Goal: Browse casually: Explore the website without a specific task or goal

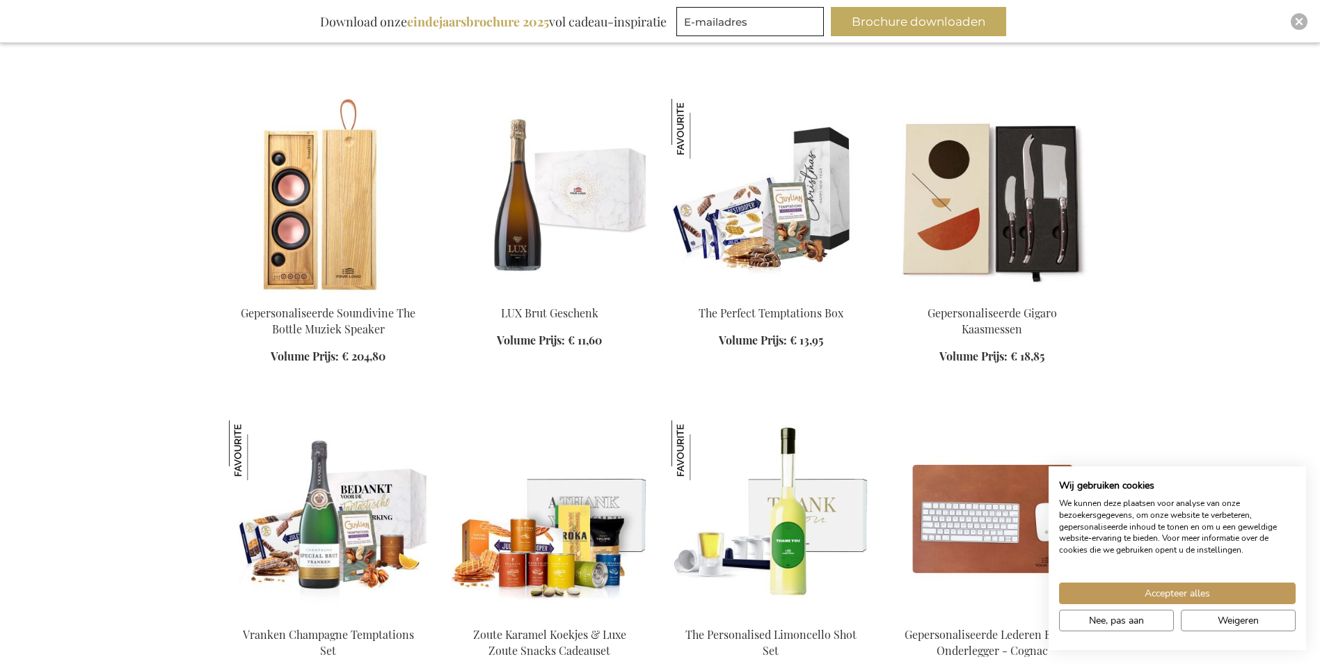
scroll to position [1391, 0]
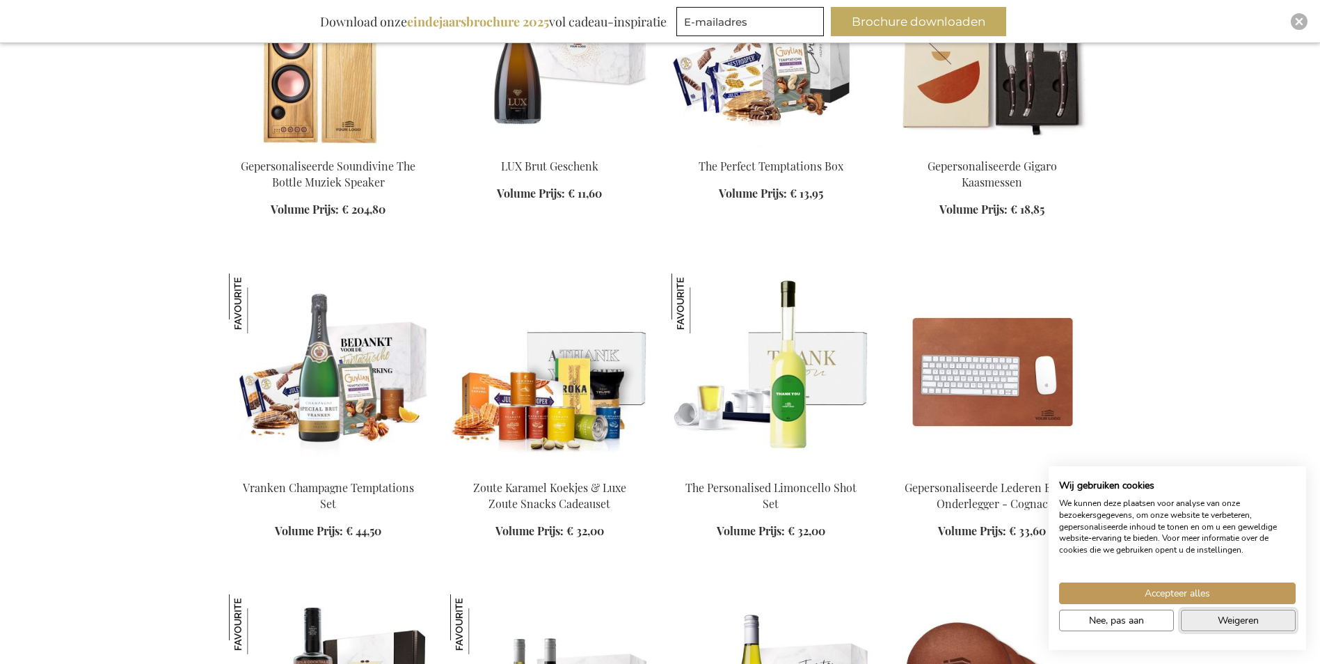
click at [1235, 627] on button "Weigeren" at bounding box center [1238, 620] width 115 height 22
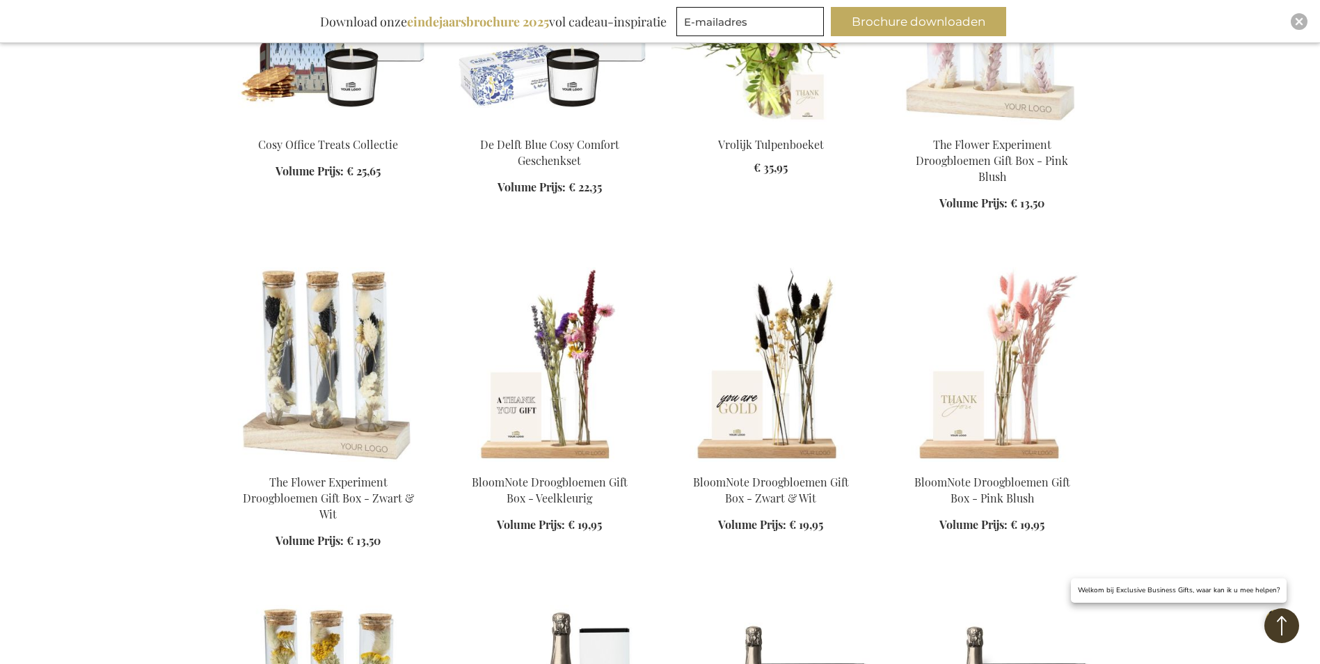
scroll to position [7791, 0]
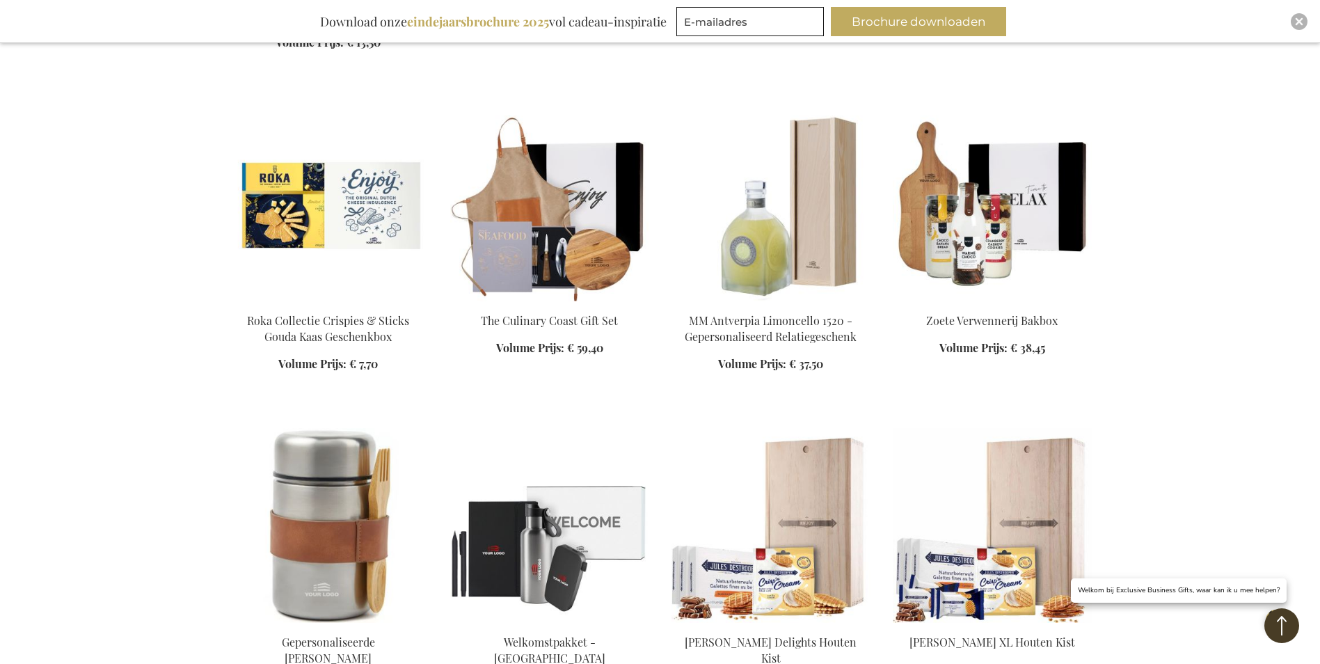
scroll to position [9043, 0]
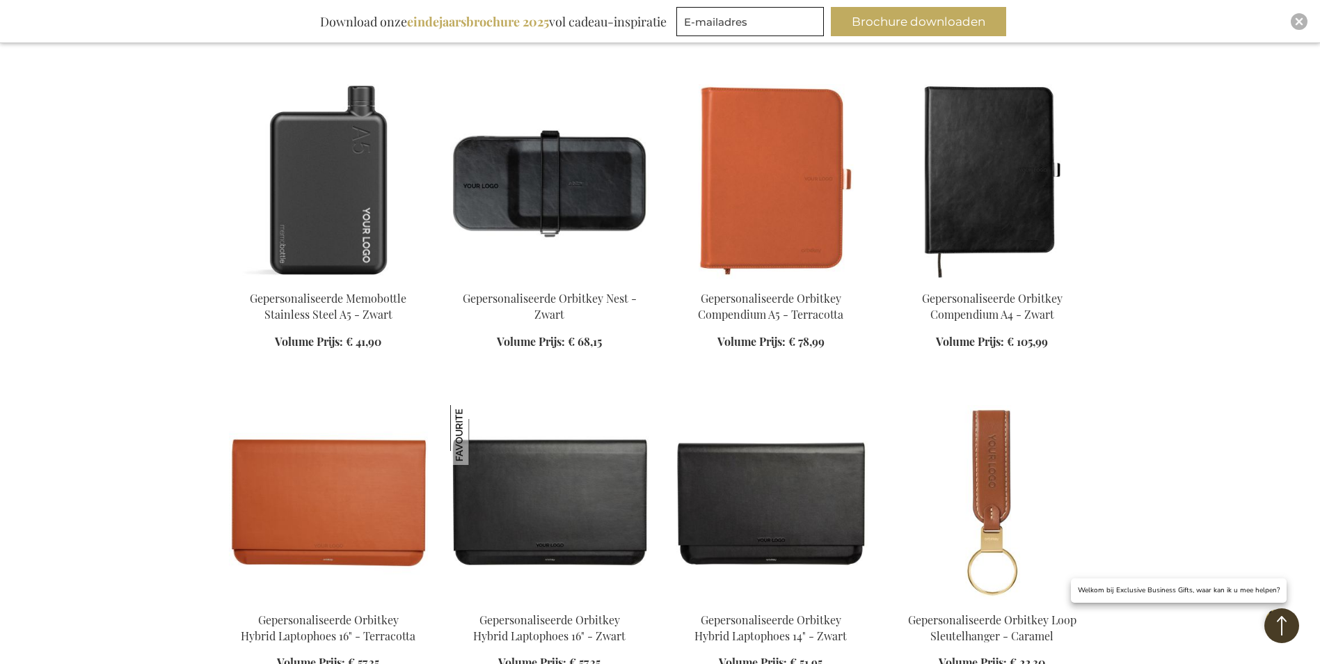
scroll to position [13356, 0]
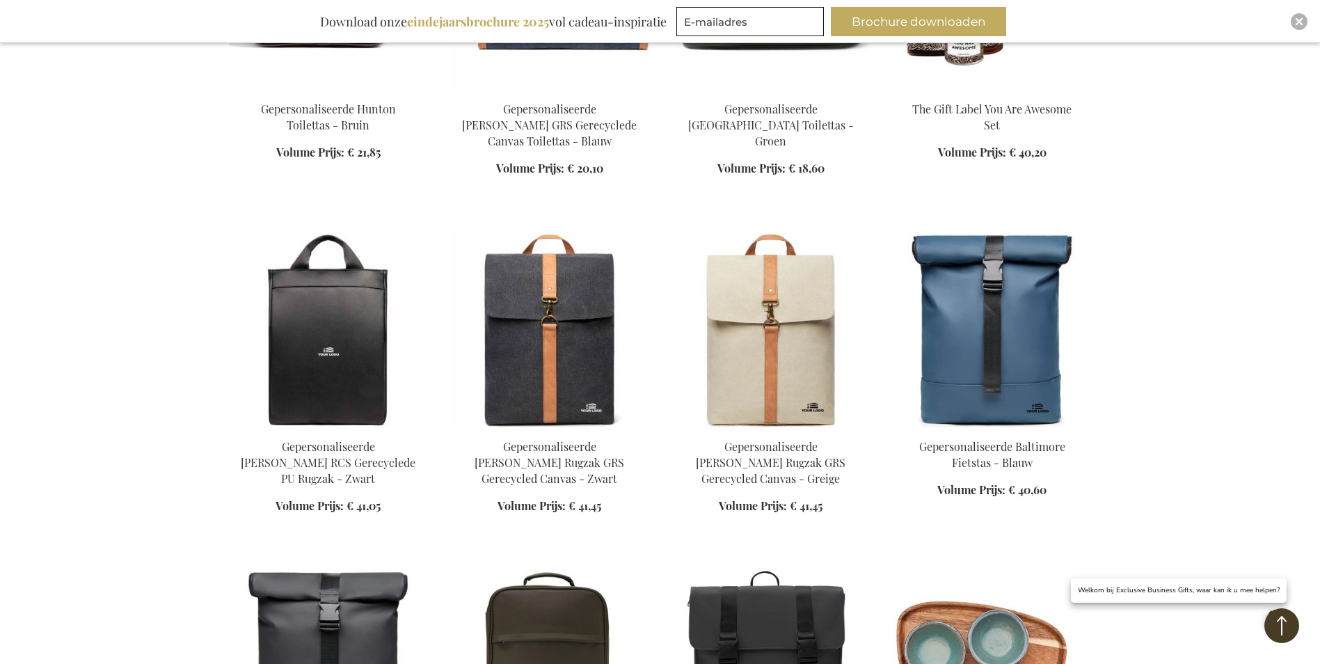
scroll to position [14678, 0]
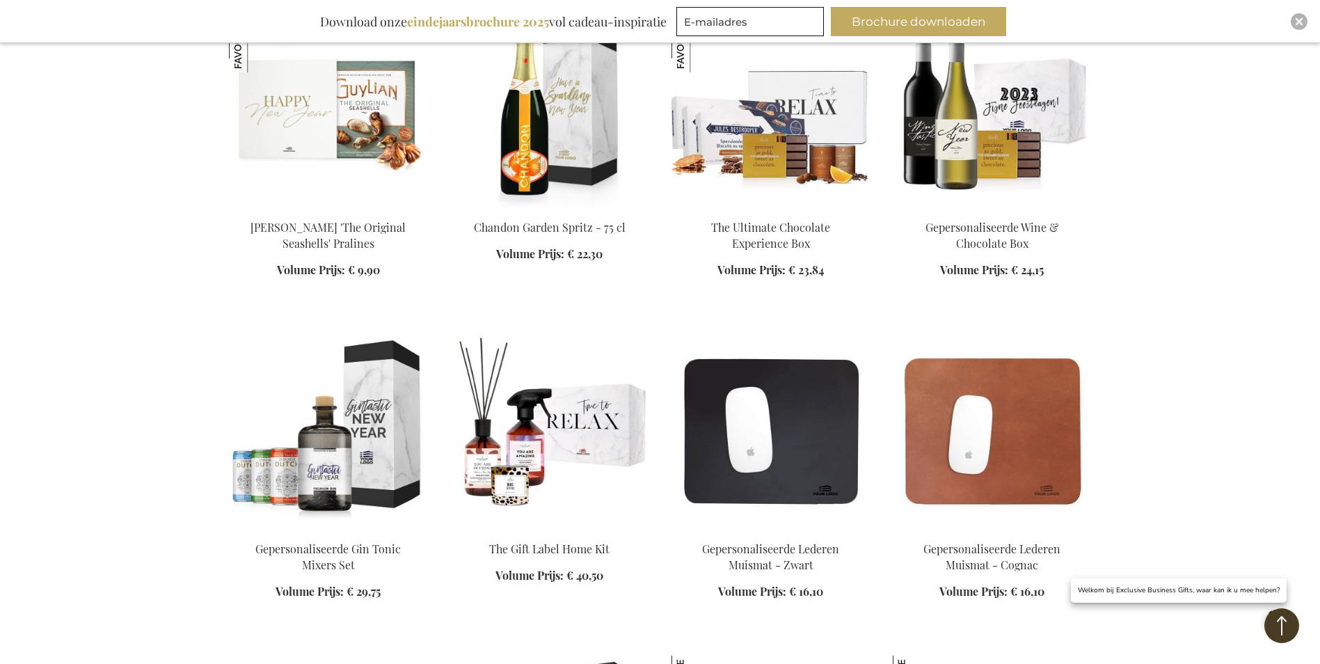
scroll to position [22052, 0]
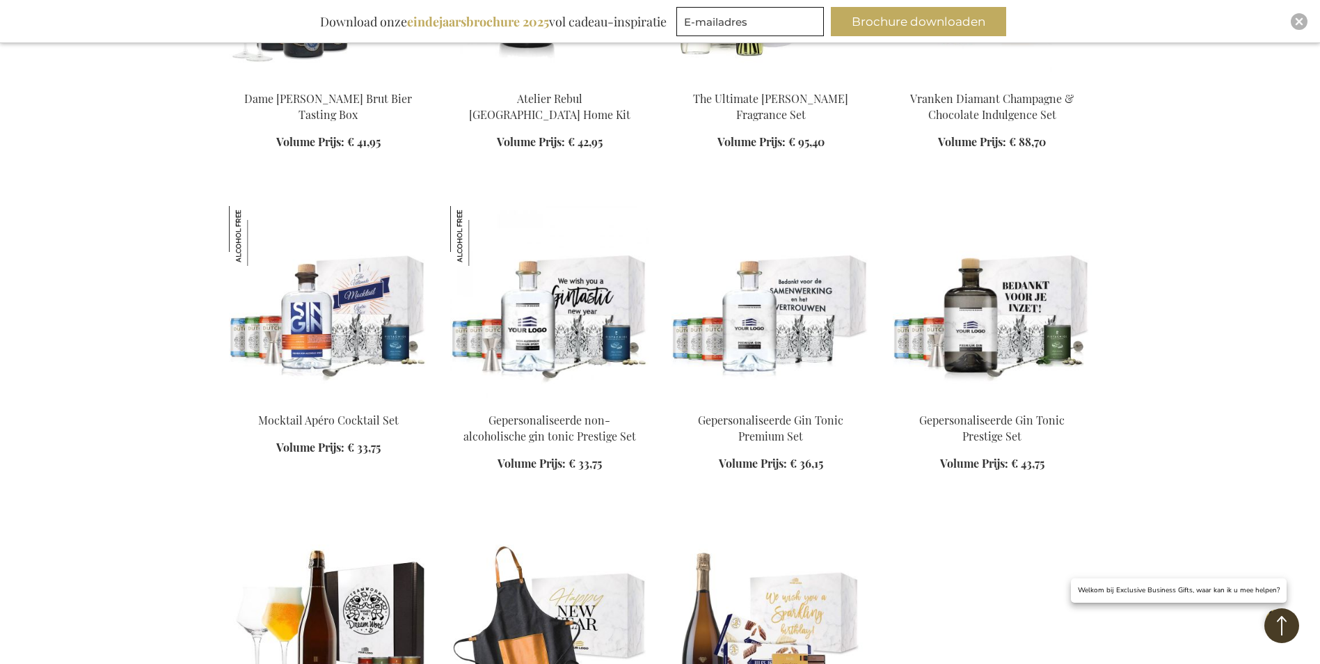
scroll to position [23026, 0]
